Goal: Navigation & Orientation: Go to known website

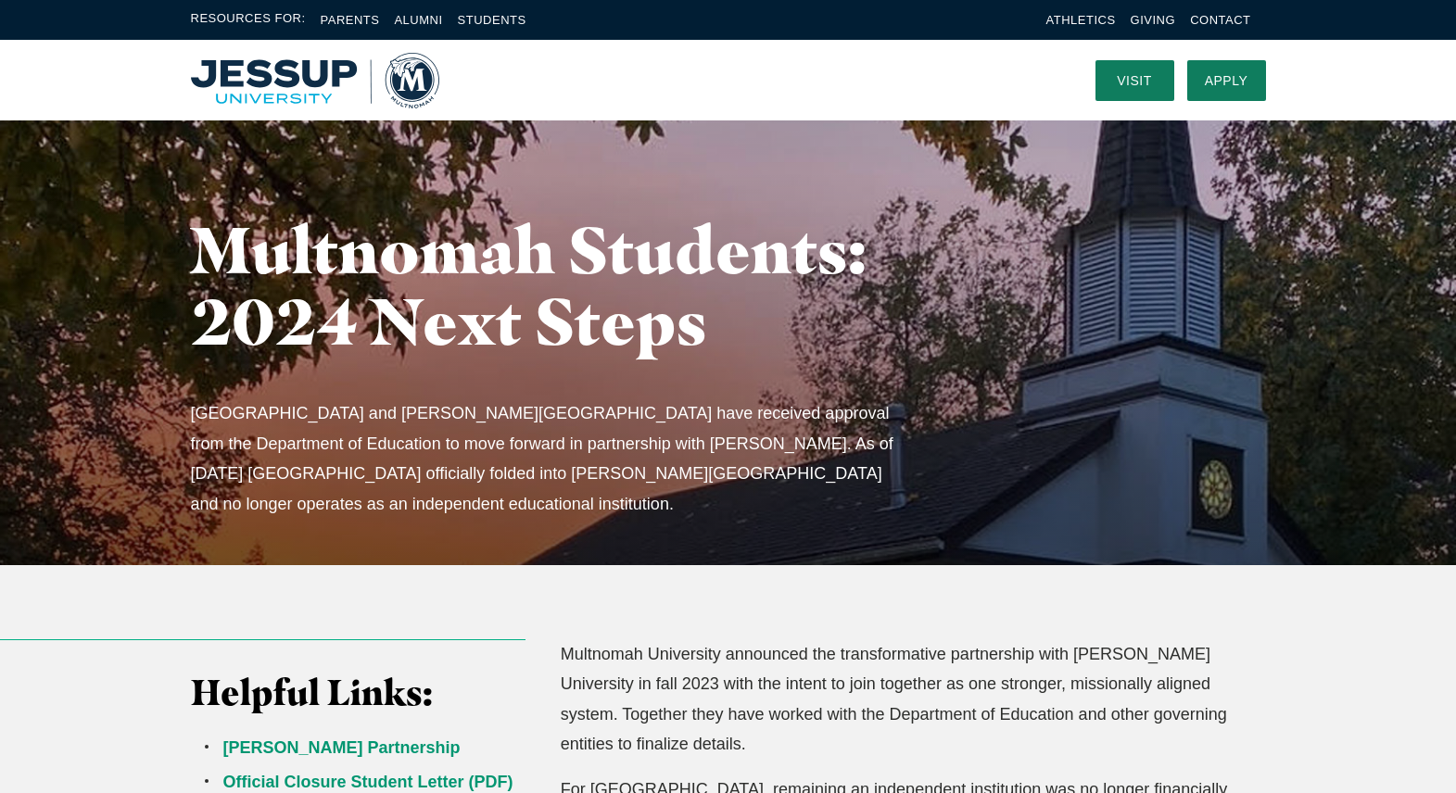
click at [295, 76] on img "Home" at bounding box center [315, 81] width 248 height 56
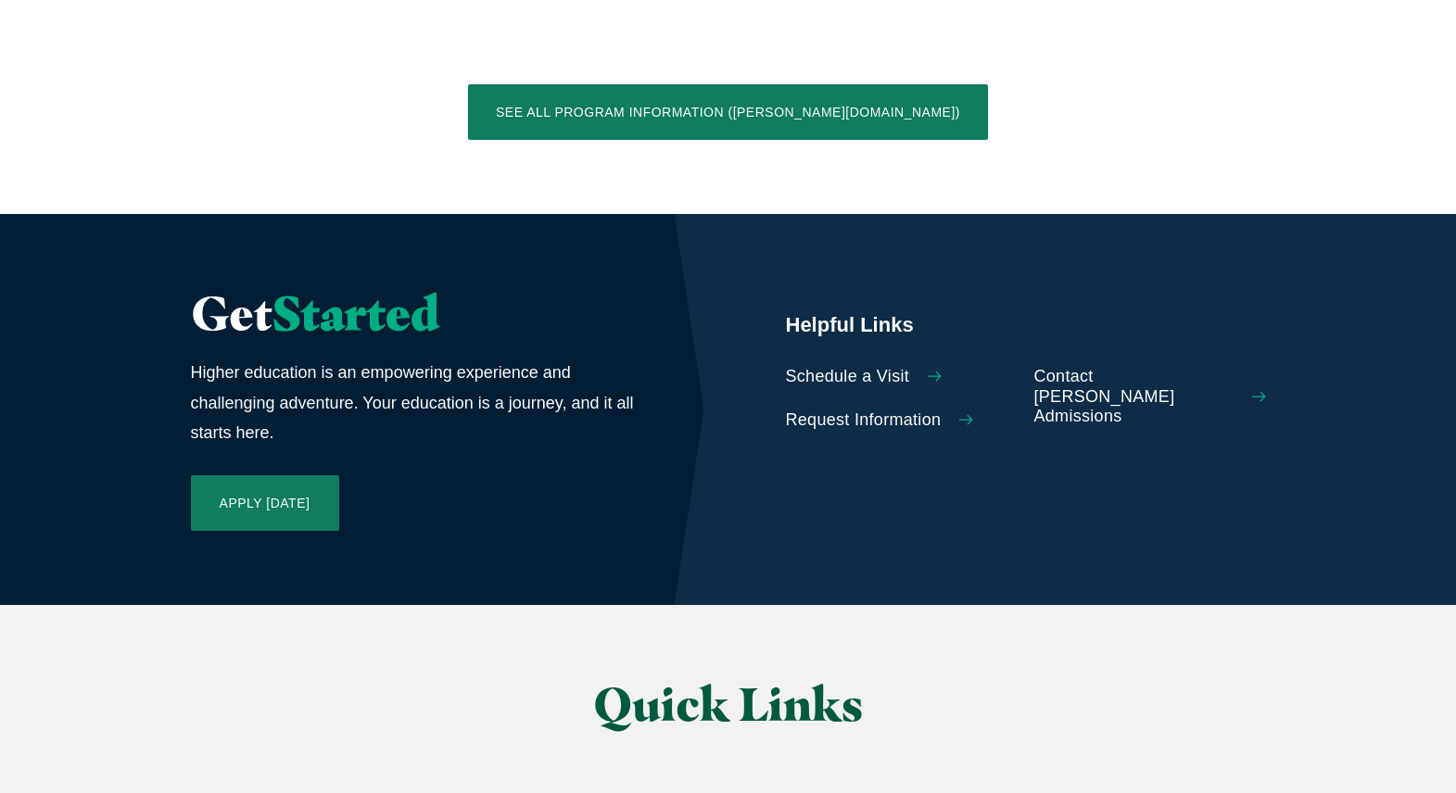
scroll to position [4067, 0]
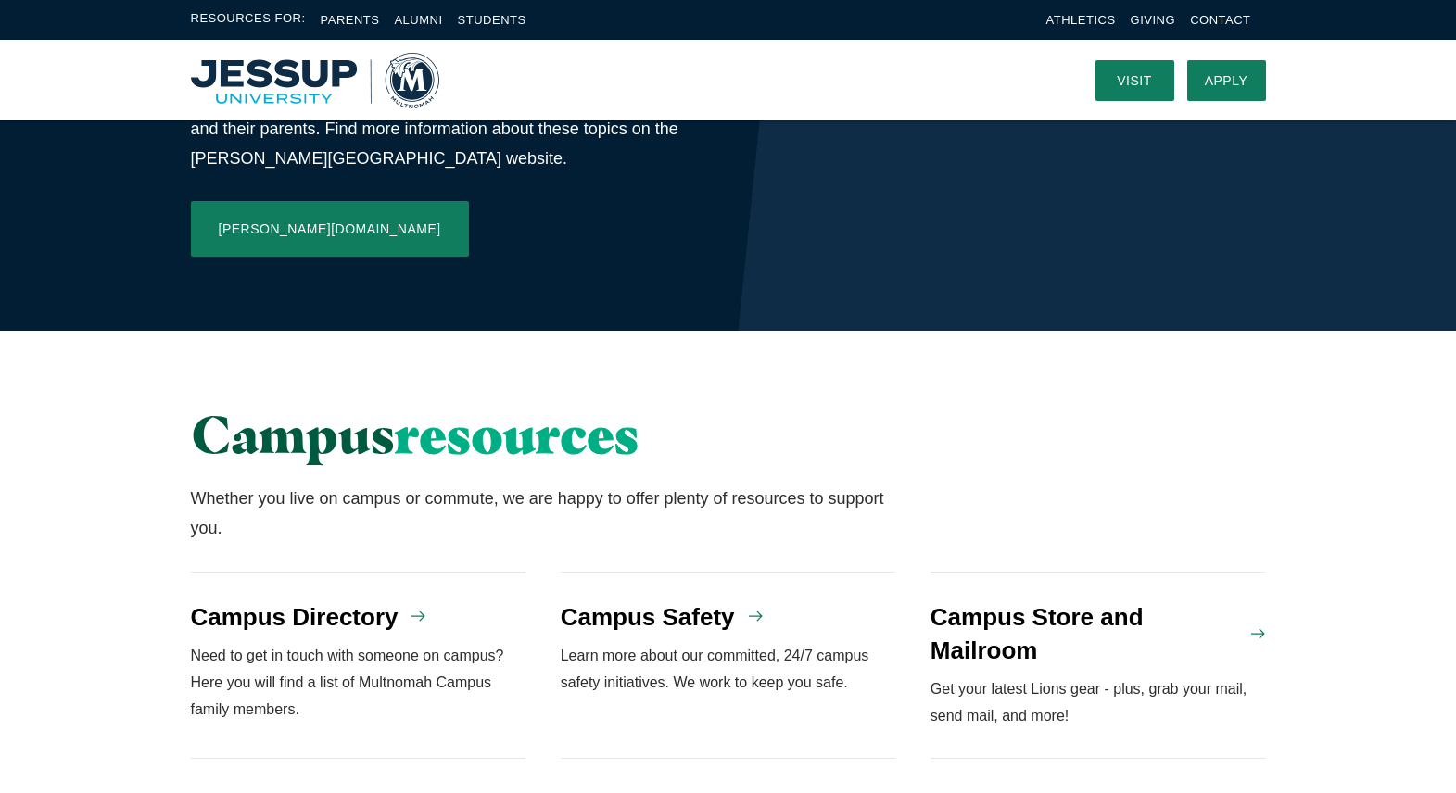
scroll to position [1080, 0]
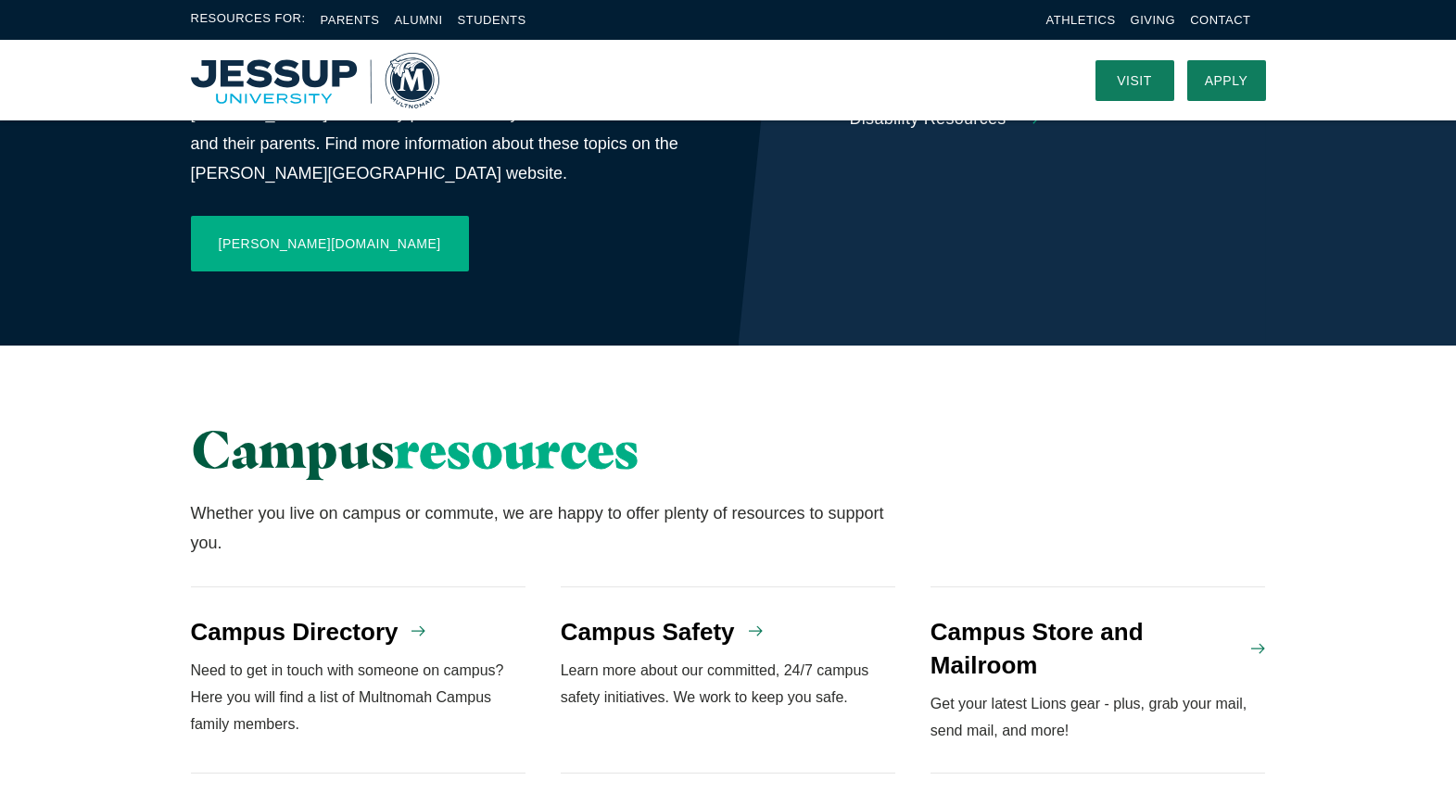
click at [245, 216] on link "Jessup.edu" at bounding box center [330, 244] width 278 height 56
